Goal: Information Seeking & Learning: Learn about a topic

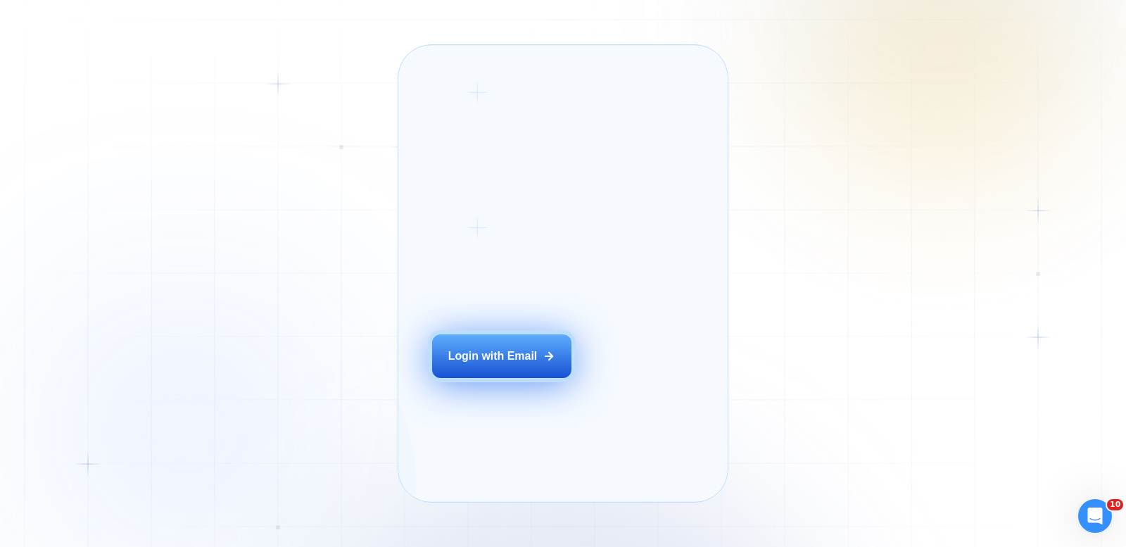
click at [494, 367] on button "Login with Email" at bounding box center [501, 356] width 139 height 44
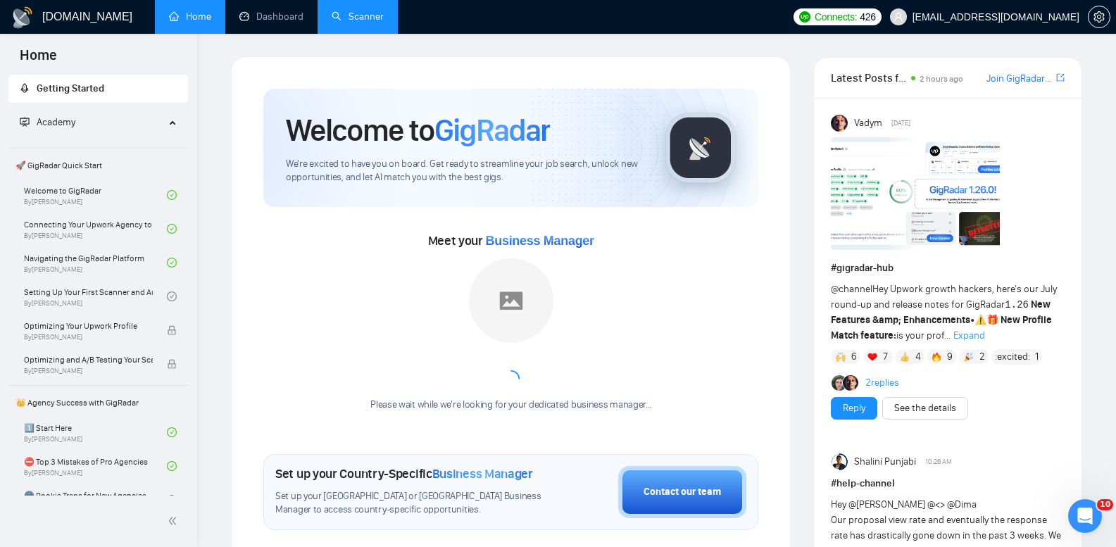
click at [348, 18] on link "Scanner" at bounding box center [358, 17] width 52 height 12
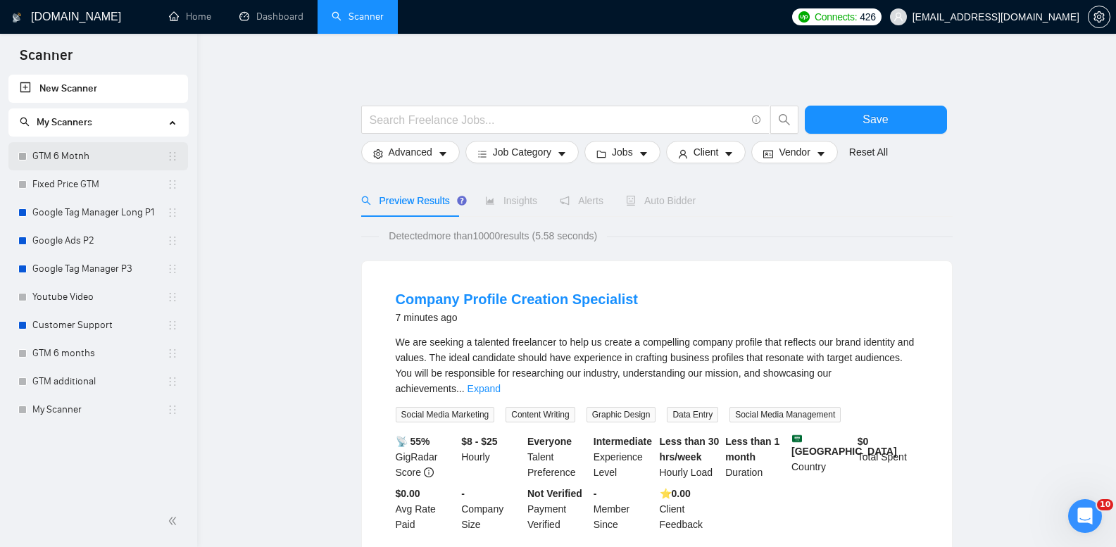
click at [87, 157] on link "GTM 6 Motnh" at bounding box center [99, 156] width 134 height 28
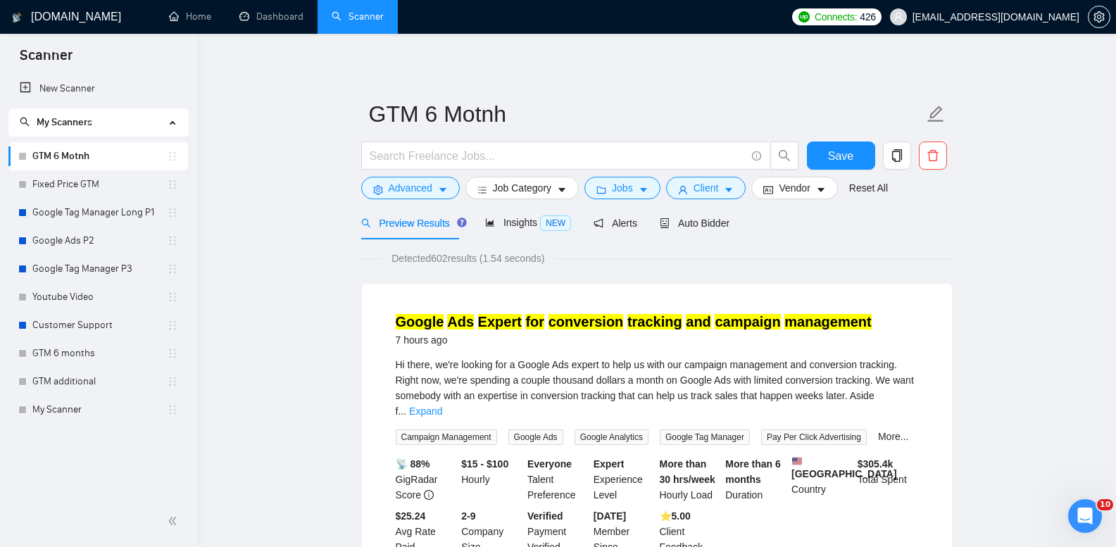
scroll to position [44, 0]
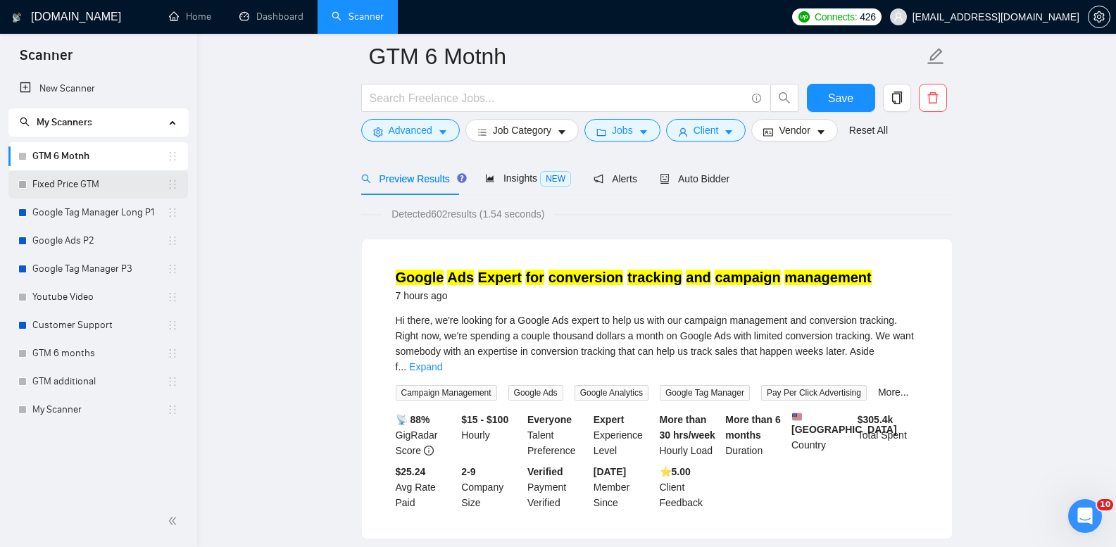
click at [84, 178] on link "Fixed Price GTM" at bounding box center [99, 184] width 134 height 28
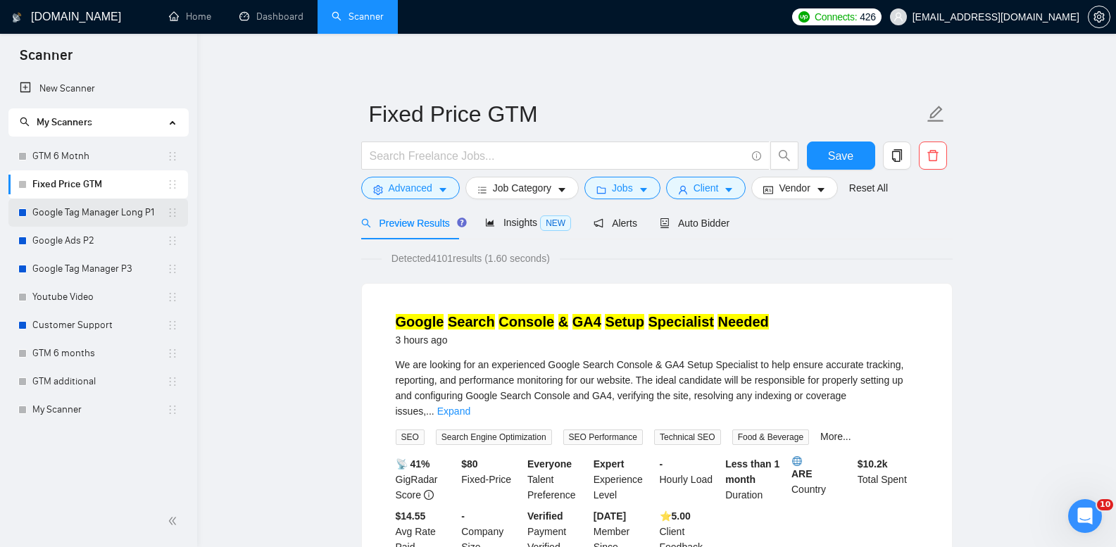
click at [139, 214] on link "Google Tag Manager Long P1" at bounding box center [99, 213] width 134 height 28
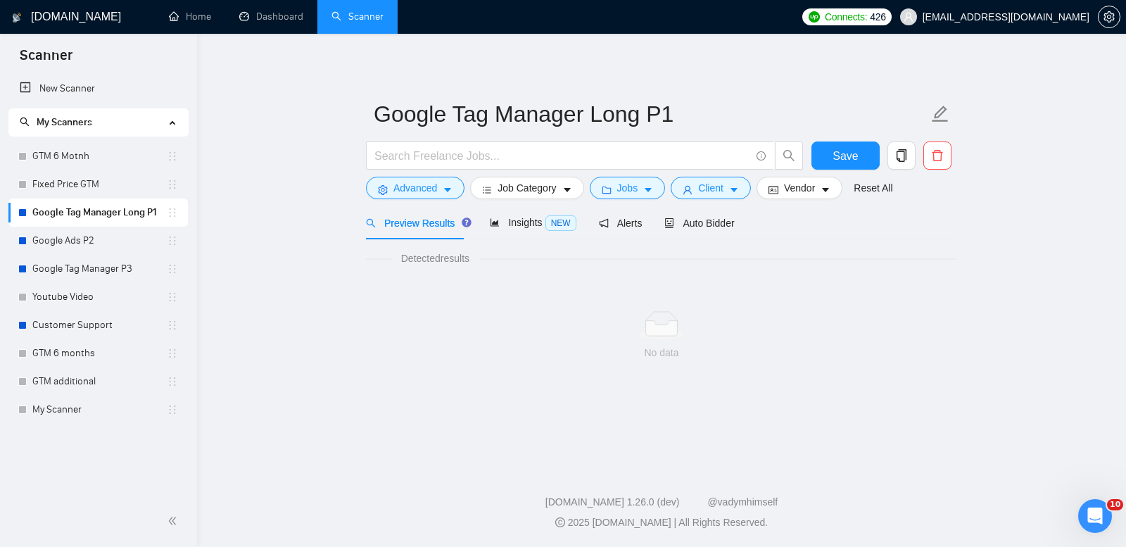
click at [348, 130] on main "Google Tag Manager Long P1 Save Advanced Job Category Jobs Client Vendor Reset …" at bounding box center [662, 247] width 884 height 382
click at [86, 244] on link "Google Ads P2" at bounding box center [99, 241] width 134 height 28
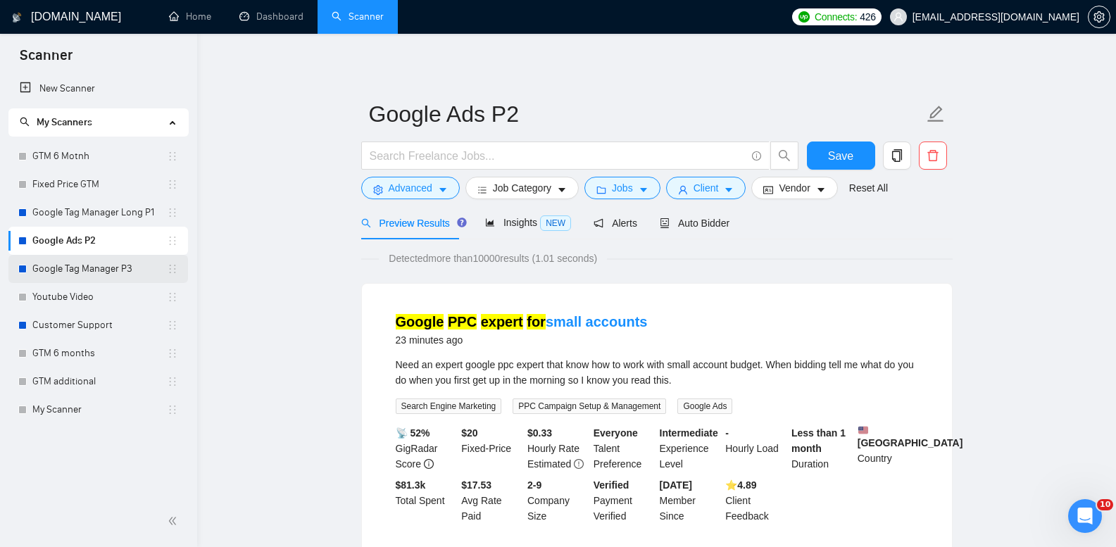
scroll to position [48, 0]
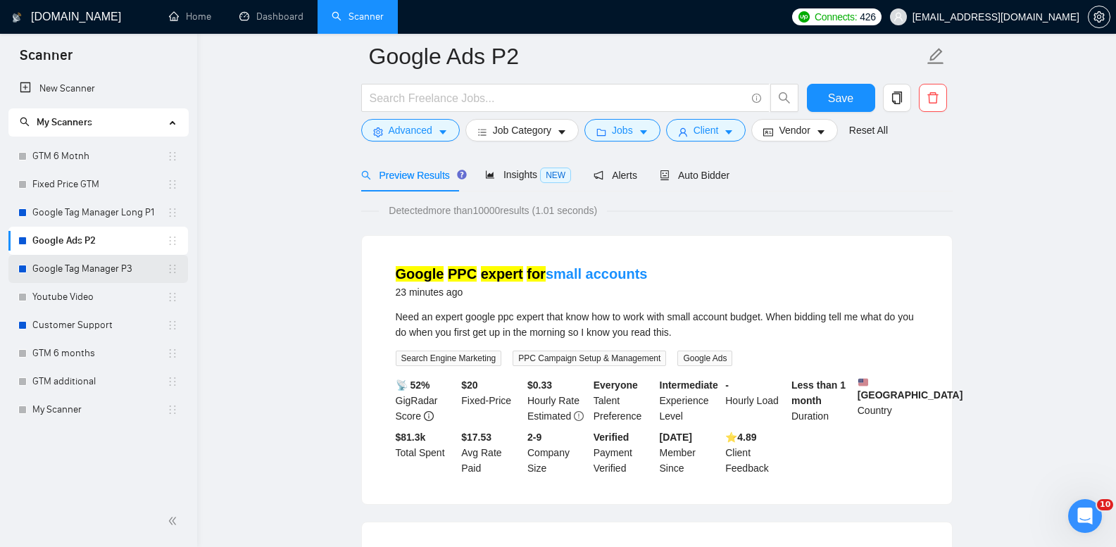
click at [113, 268] on link "Google Tag Manager P3" at bounding box center [99, 269] width 134 height 28
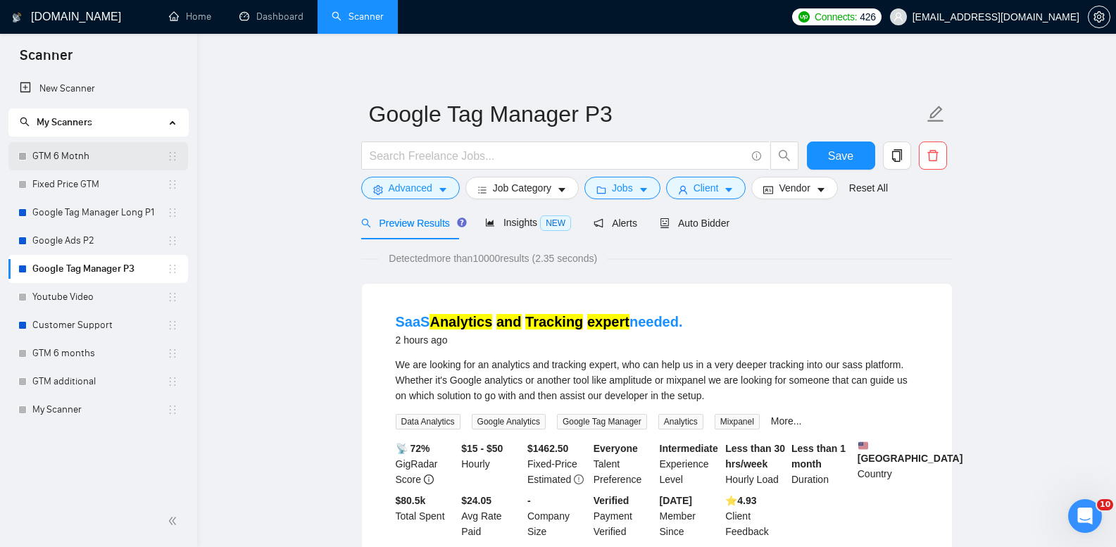
click at [106, 155] on link "GTM 6 Motnh" at bounding box center [99, 156] width 134 height 28
